Goal: Transaction & Acquisition: Purchase product/service

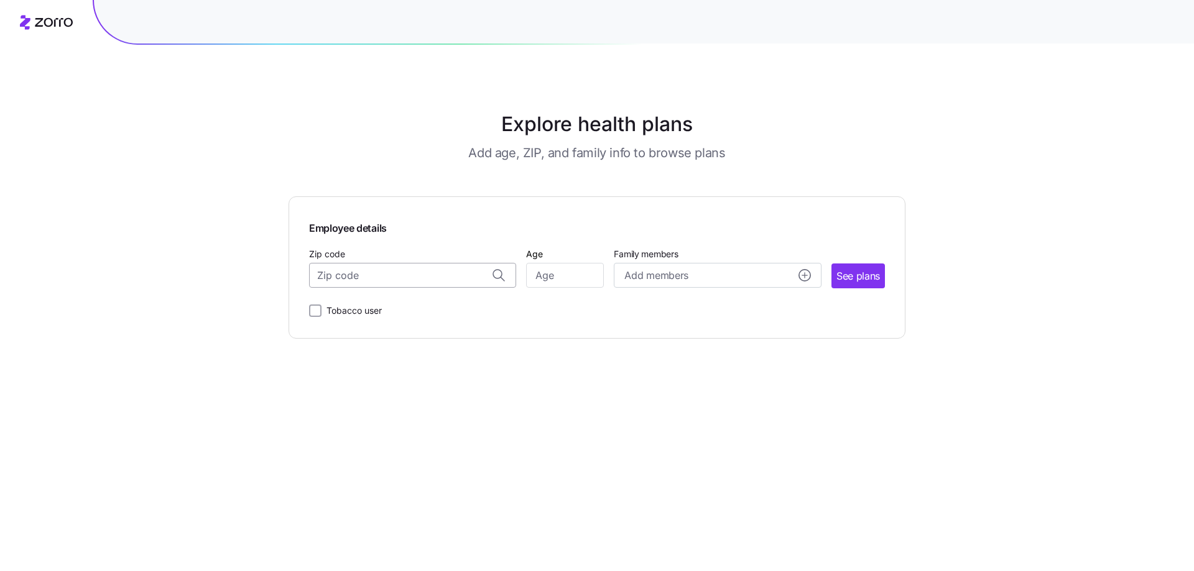
click at [361, 285] on input "Zip code" at bounding box center [412, 275] width 207 height 25
click at [423, 302] on span "53719, [GEOGRAPHIC_DATA], [GEOGRAPHIC_DATA]" at bounding box center [410, 308] width 174 height 16
type input "53719, [GEOGRAPHIC_DATA], [GEOGRAPHIC_DATA]"
click at [565, 275] on input "Age" at bounding box center [565, 275] width 78 height 25
type input "62"
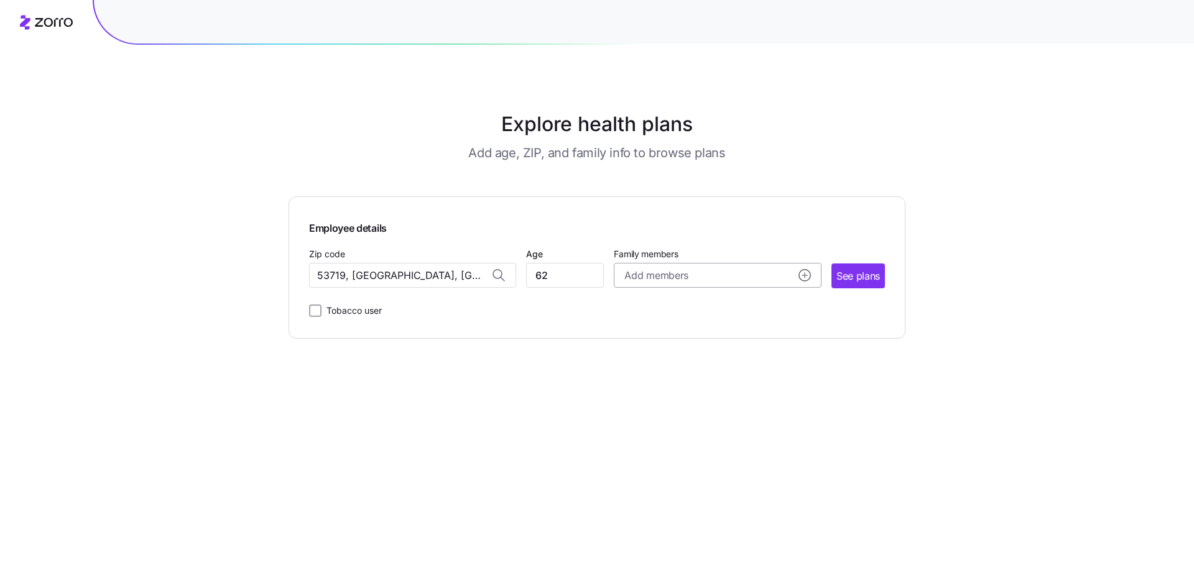
click at [681, 281] on span "Add members" at bounding box center [655, 276] width 63 height 16
click at [661, 355] on input "Age" at bounding box center [660, 355] width 62 height 25
type input "51"
click at [862, 313] on div "Tobacco user" at bounding box center [597, 308] width 576 height 20
click at [854, 275] on span "See plans" at bounding box center [858, 277] width 44 height 16
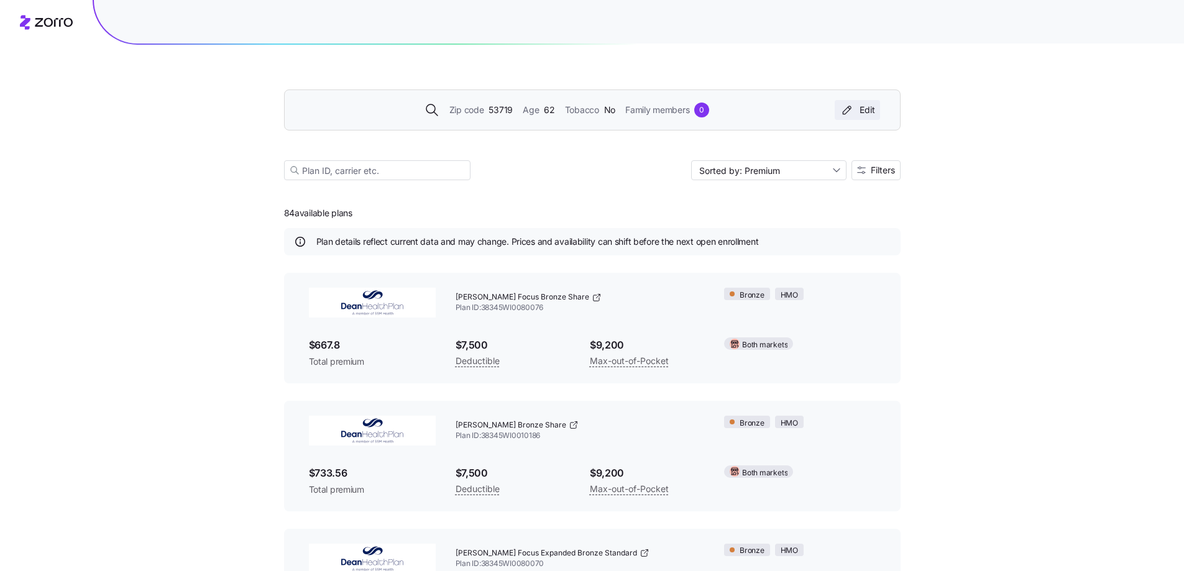
click at [850, 113] on icon "button" at bounding box center [847, 110] width 15 height 12
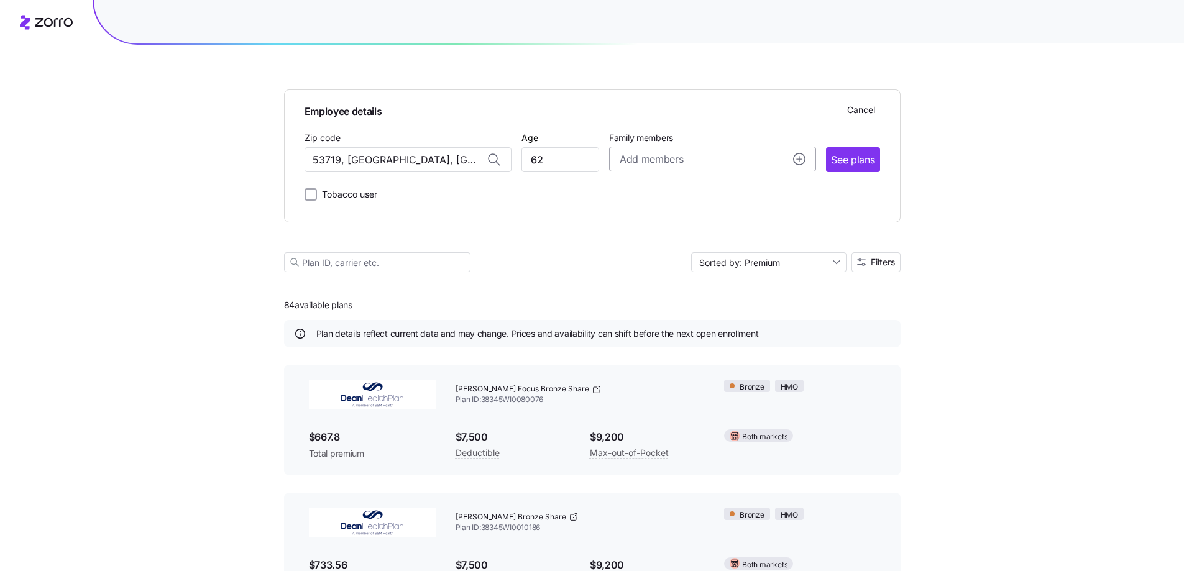
click at [652, 157] on span "Add members" at bounding box center [651, 160] width 63 height 16
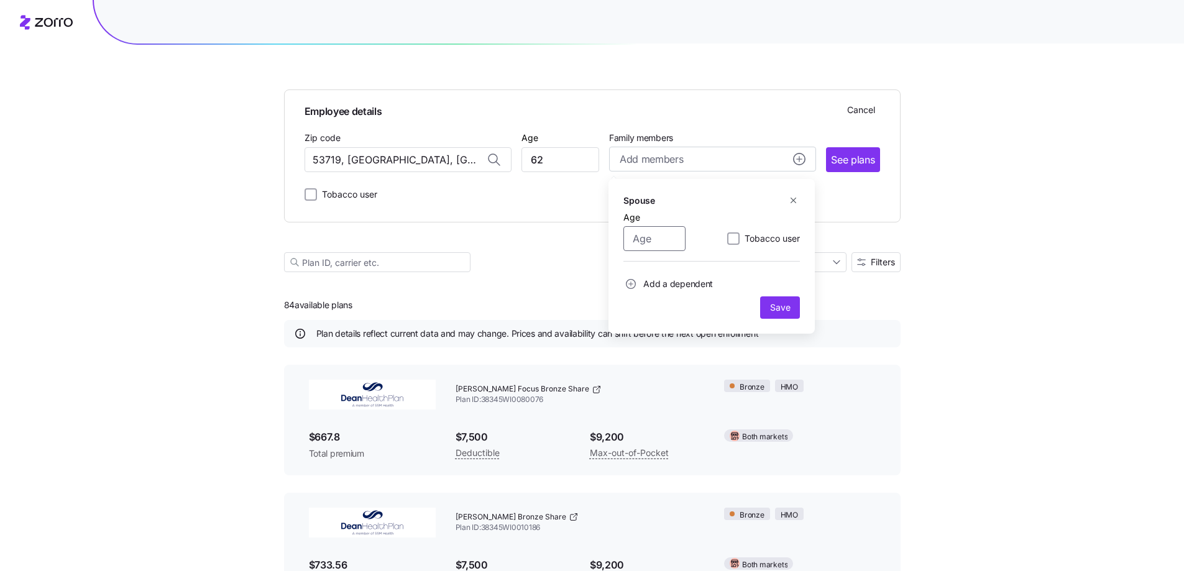
click at [661, 241] on input "Age" at bounding box center [655, 238] width 62 height 25
type input "51"
click at [790, 308] on span "Save" at bounding box center [780, 308] width 20 height 12
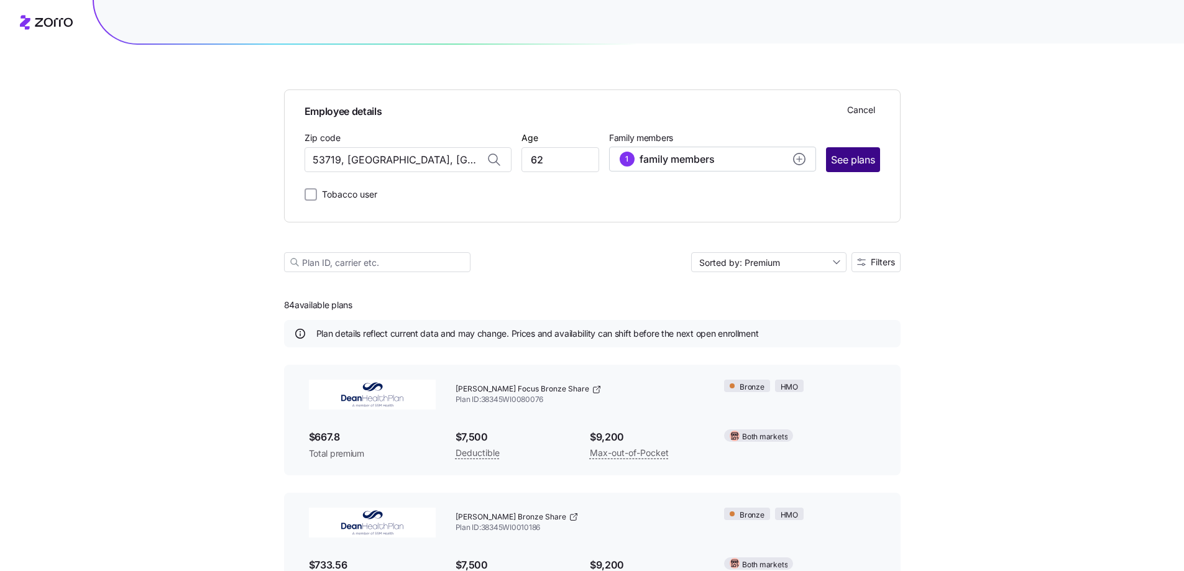
click at [849, 162] on span "See plans" at bounding box center [853, 160] width 44 height 16
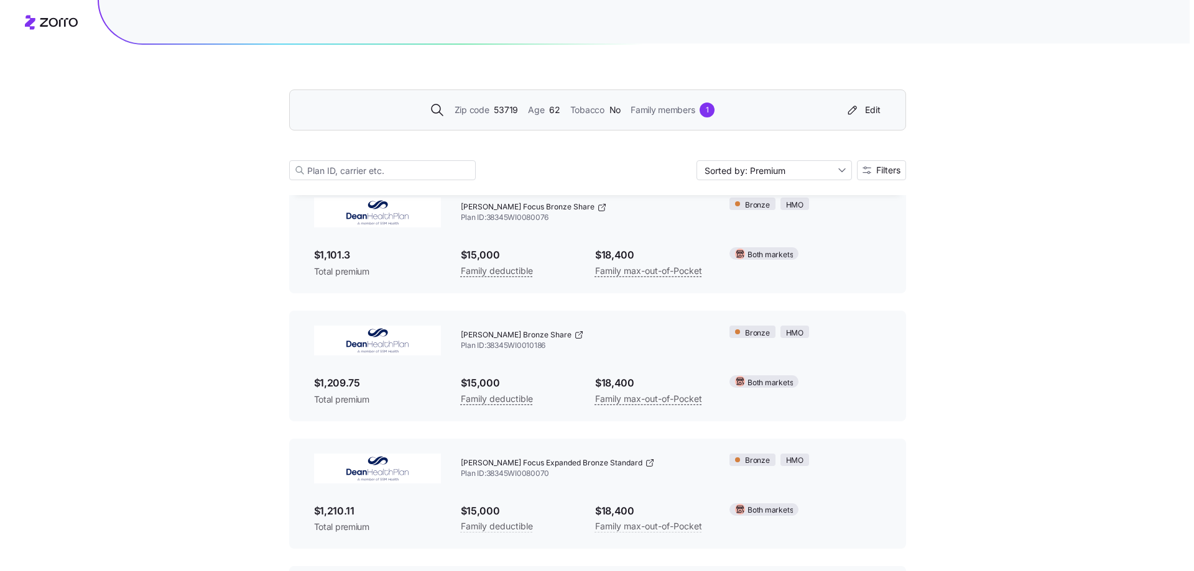
scroll to position [124, 0]
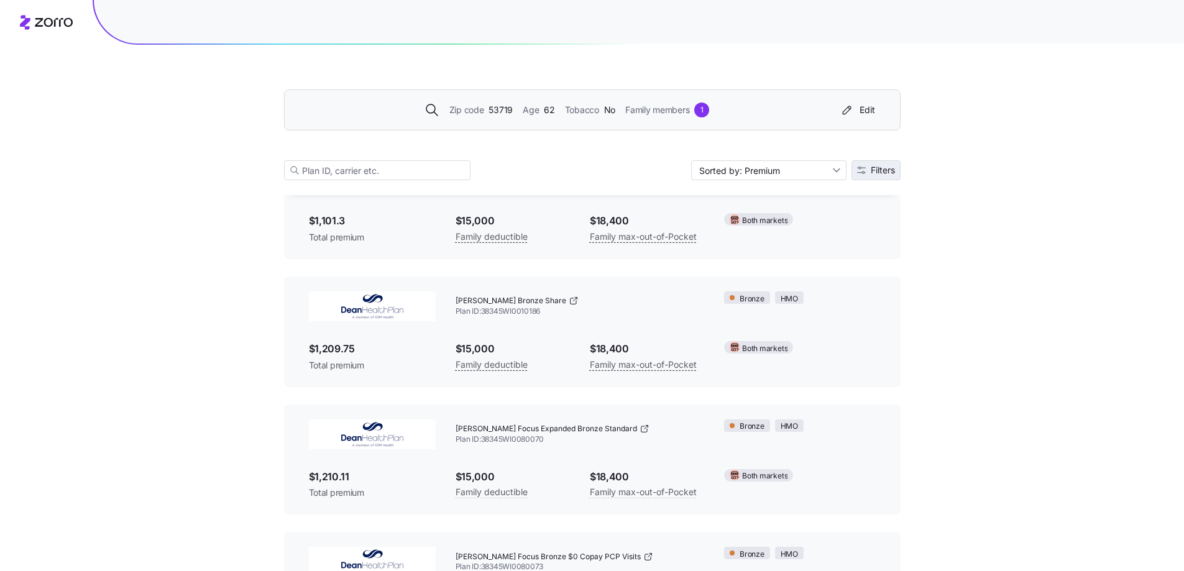
click at [886, 170] on span "Filters" at bounding box center [883, 170] width 24 height 9
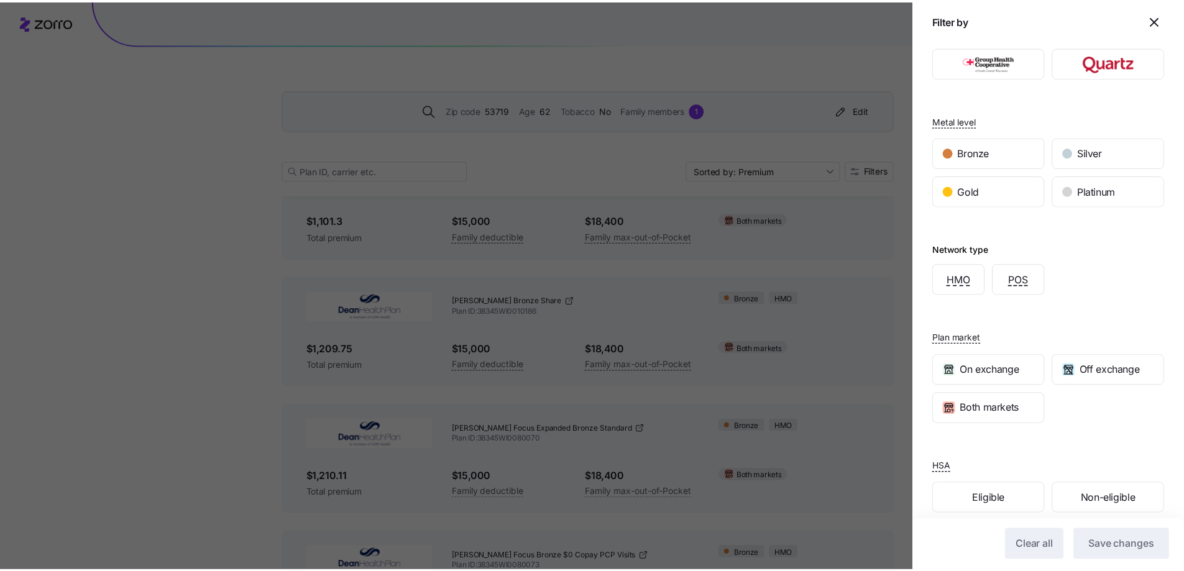
scroll to position [78, 0]
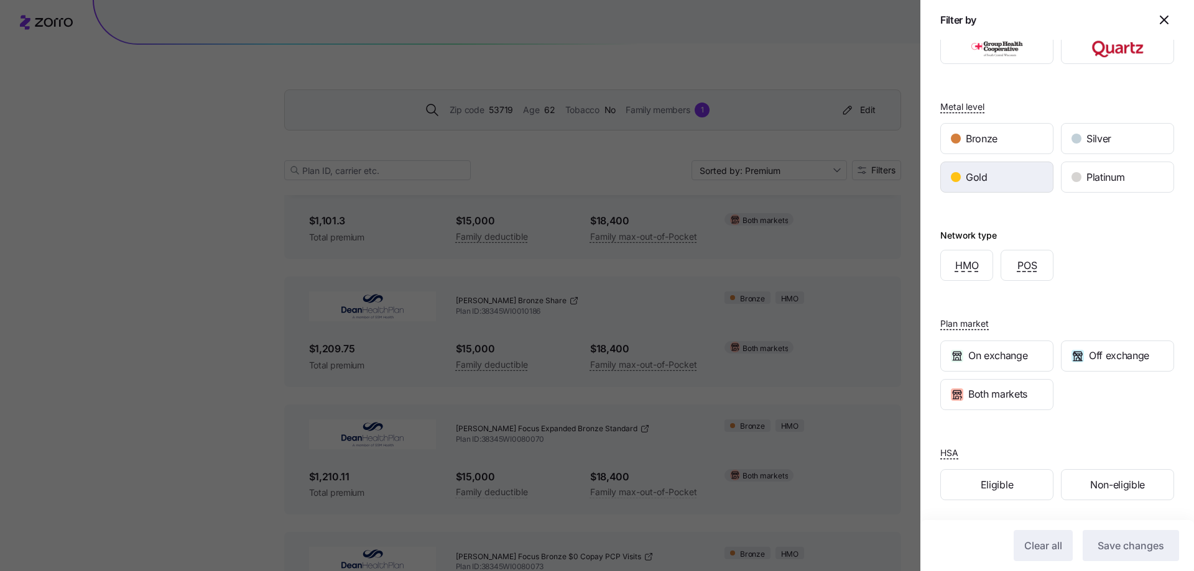
click at [1004, 181] on div "Gold" at bounding box center [997, 177] width 112 height 30
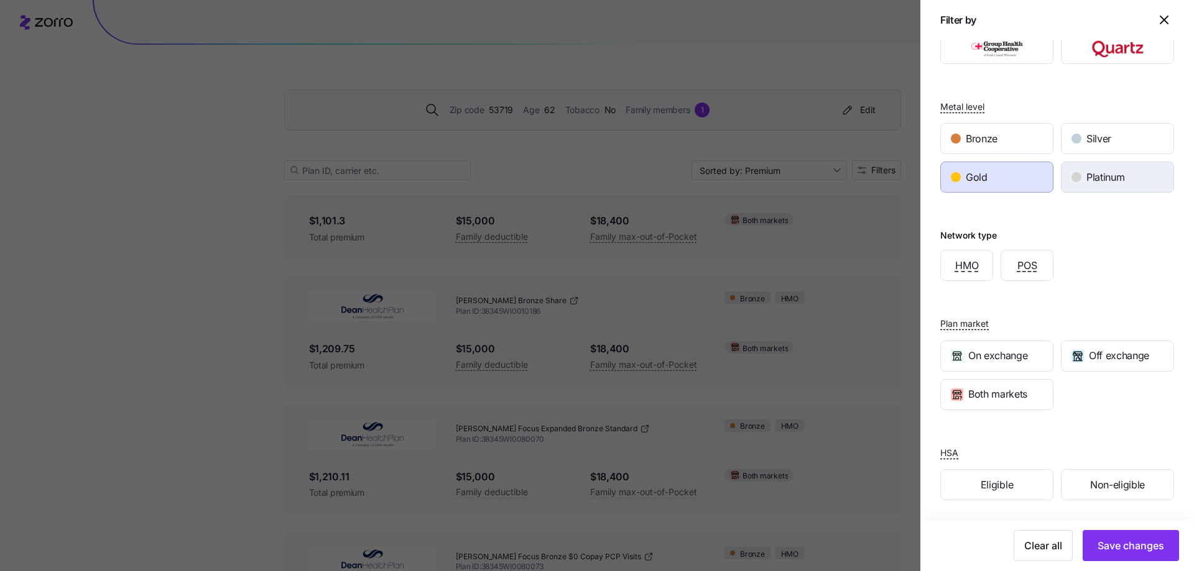
click at [1072, 183] on div "Platinum" at bounding box center [1117, 177] width 112 height 30
click at [1125, 545] on span "Save changes" at bounding box center [1130, 545] width 67 height 15
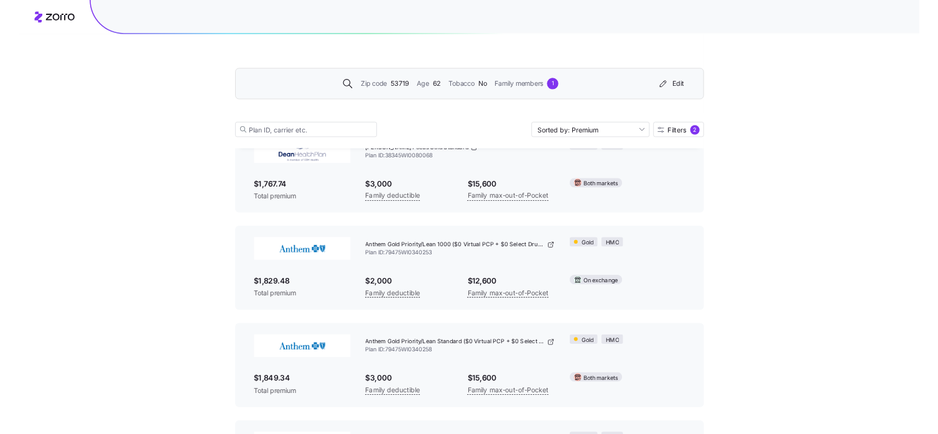
scroll to position [373, 0]
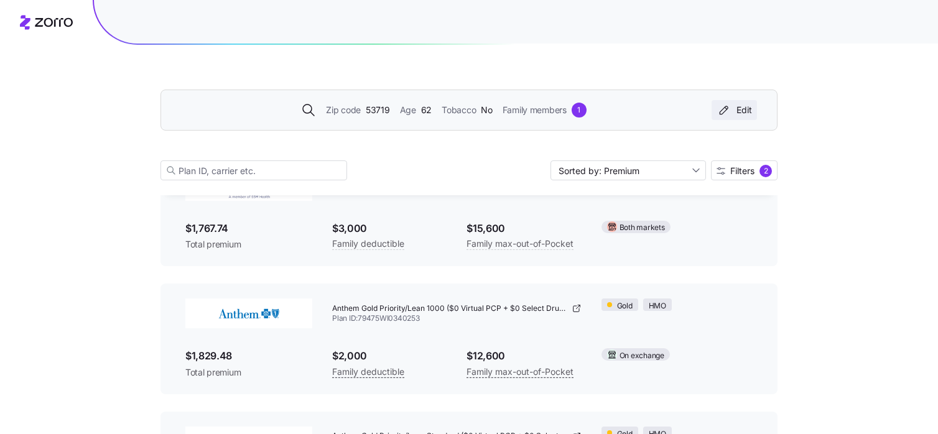
click at [726, 111] on icon "button" at bounding box center [723, 110] width 15 height 12
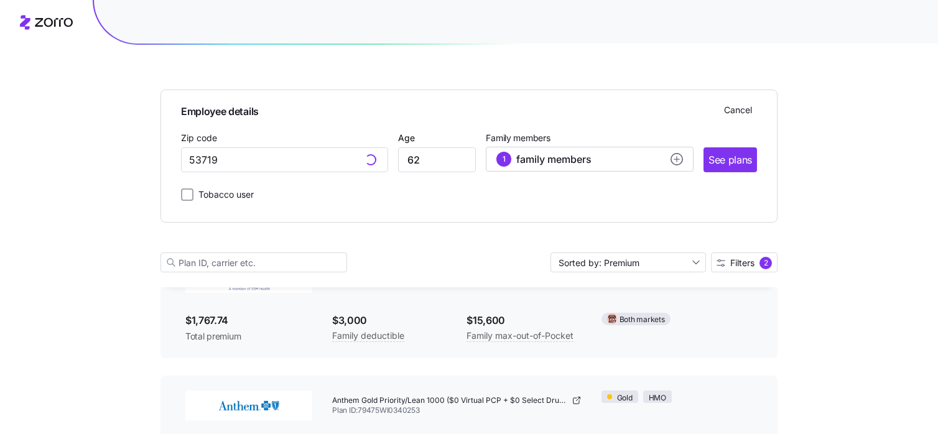
scroll to position [465, 0]
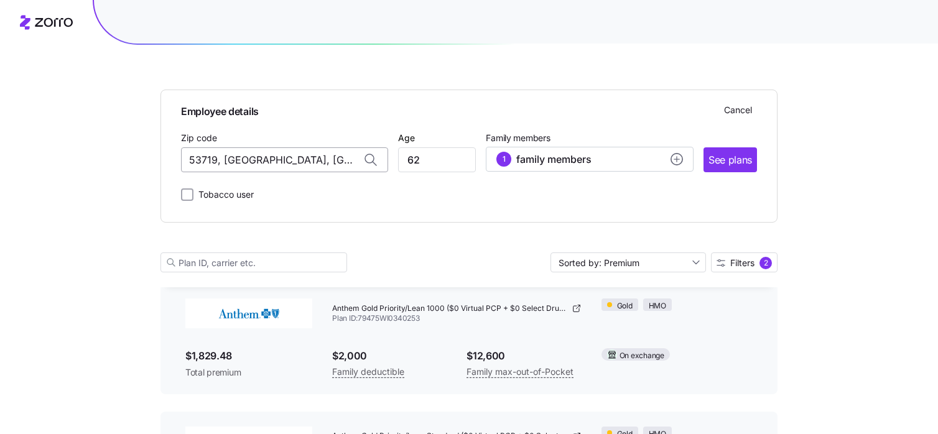
click at [293, 156] on input "53719, [GEOGRAPHIC_DATA], [GEOGRAPHIC_DATA]" at bounding box center [284, 159] width 207 height 25
drag, startPoint x: 316, startPoint y: 156, endPoint x: 167, endPoint y: 155, distance: 149.2
click at [167, 155] on div "Employee details Cancel Zip code 53719, [GEOGRAPHIC_DATA], [GEOGRAPHIC_DATA] Ag…" at bounding box center [468, 156] width 617 height 133
click at [221, 195] on span "53593, [GEOGRAPHIC_DATA], [GEOGRAPHIC_DATA]" at bounding box center [282, 193] width 174 height 16
type input "53593, [GEOGRAPHIC_DATA], [GEOGRAPHIC_DATA]"
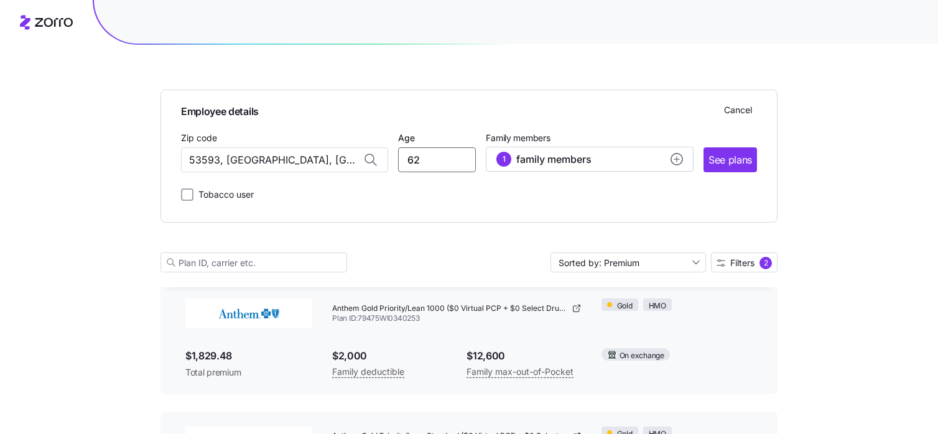
click at [449, 163] on input "62" at bounding box center [437, 159] width 78 height 25
click at [449, 162] on input "62" at bounding box center [437, 159] width 78 height 25
type input "43"
click at [528, 161] on span "family members" at bounding box center [553, 159] width 75 height 15
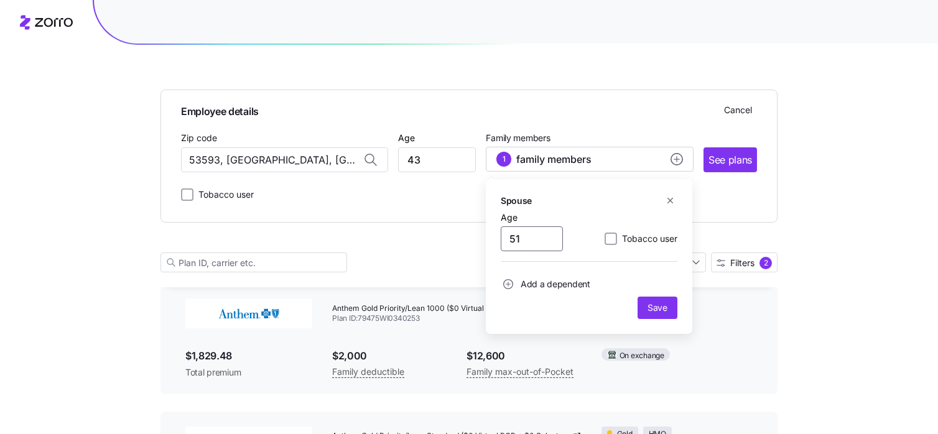
click at [545, 241] on input "51" at bounding box center [531, 238] width 62 height 25
type input "42"
click at [574, 283] on span "Add a dependent" at bounding box center [555, 284] width 70 height 12
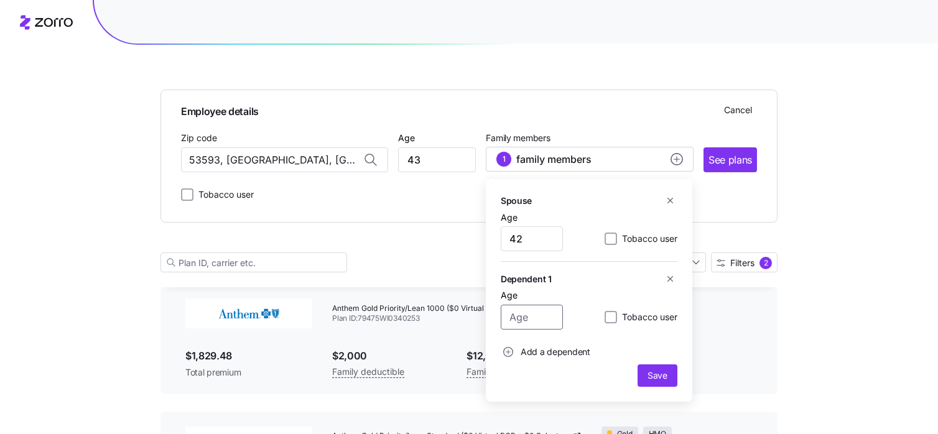
click at [543, 315] on input "Age" at bounding box center [531, 317] width 62 height 25
type input "14"
click at [528, 353] on span "Add a dependent" at bounding box center [555, 352] width 70 height 12
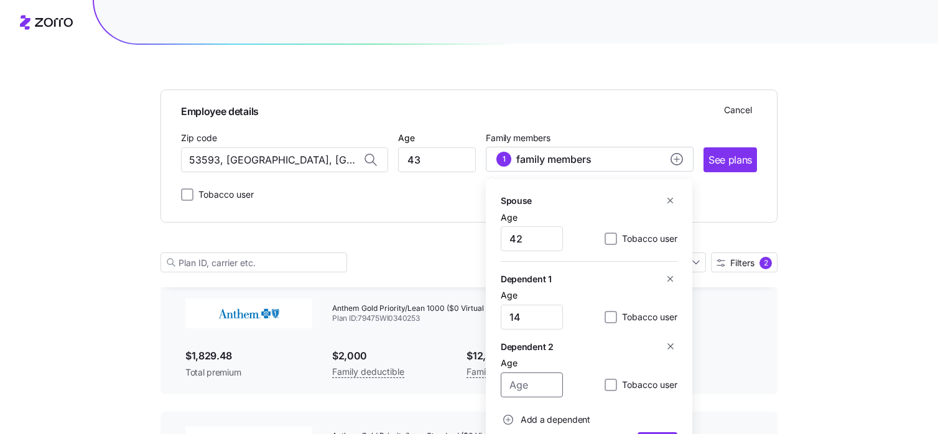
click at [535, 386] on input "Age" at bounding box center [531, 384] width 62 height 25
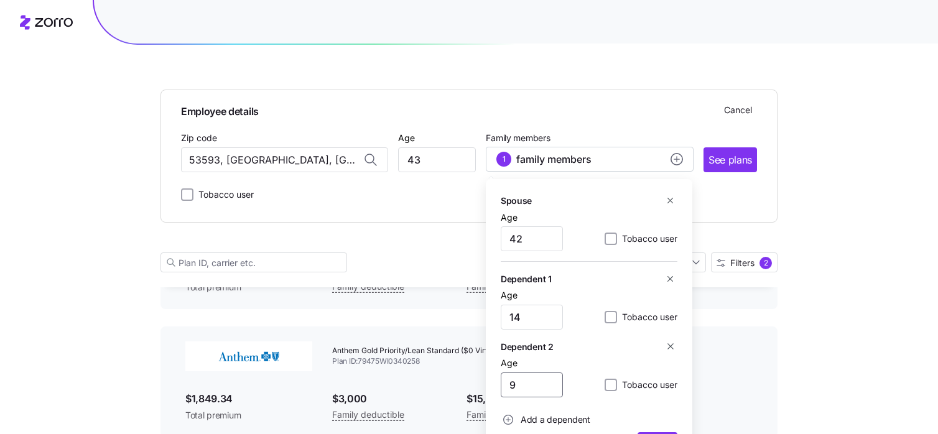
scroll to position [652, 0]
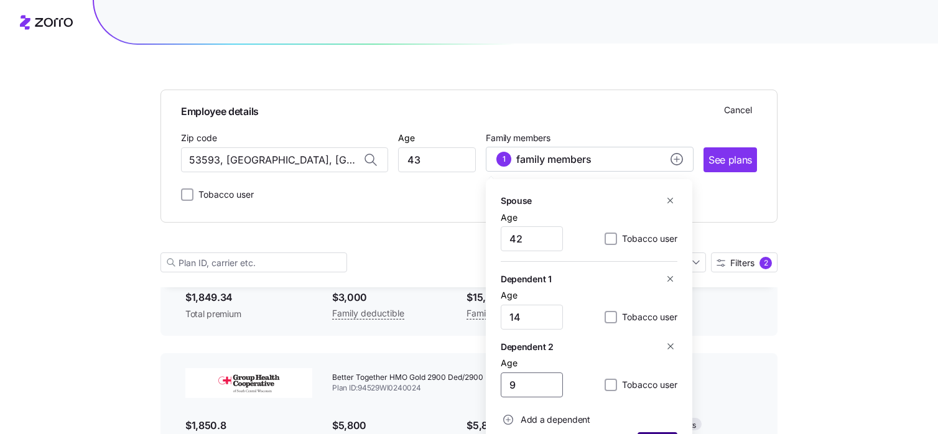
type input "9"
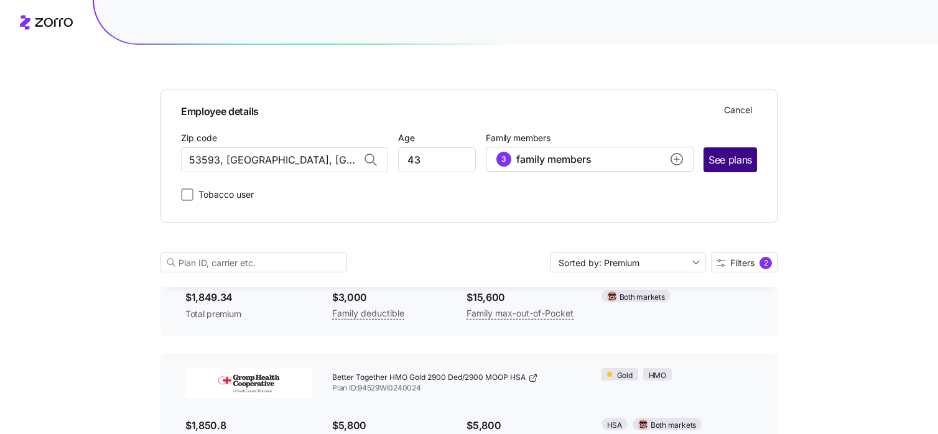
click at [723, 166] on span "See plans" at bounding box center [730, 160] width 44 height 16
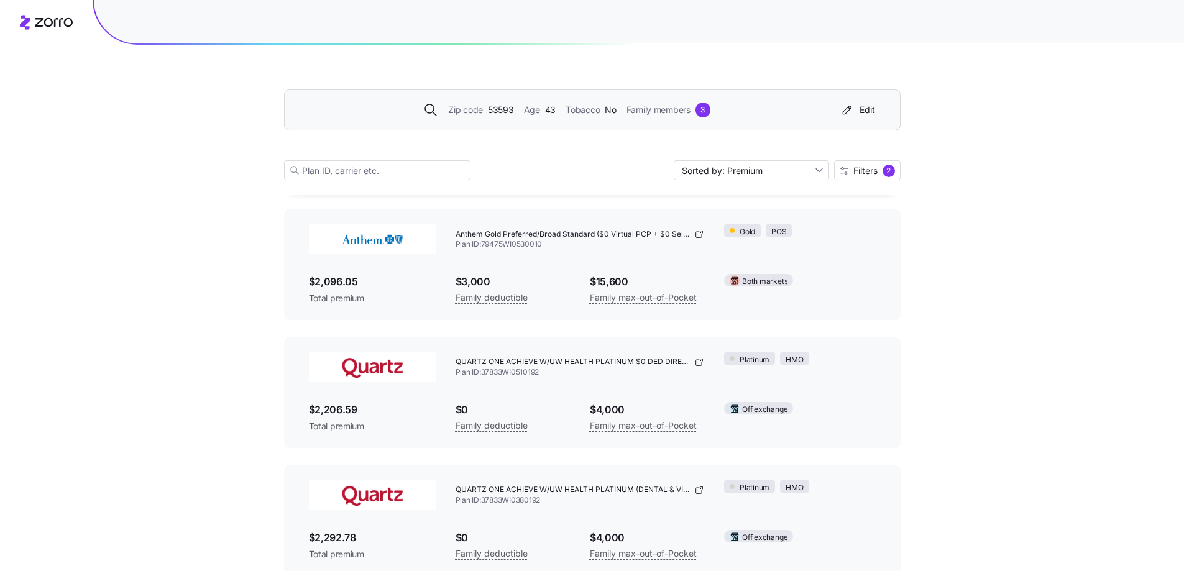
scroll to position [3028, 0]
